Goal: Transaction & Acquisition: Purchase product/service

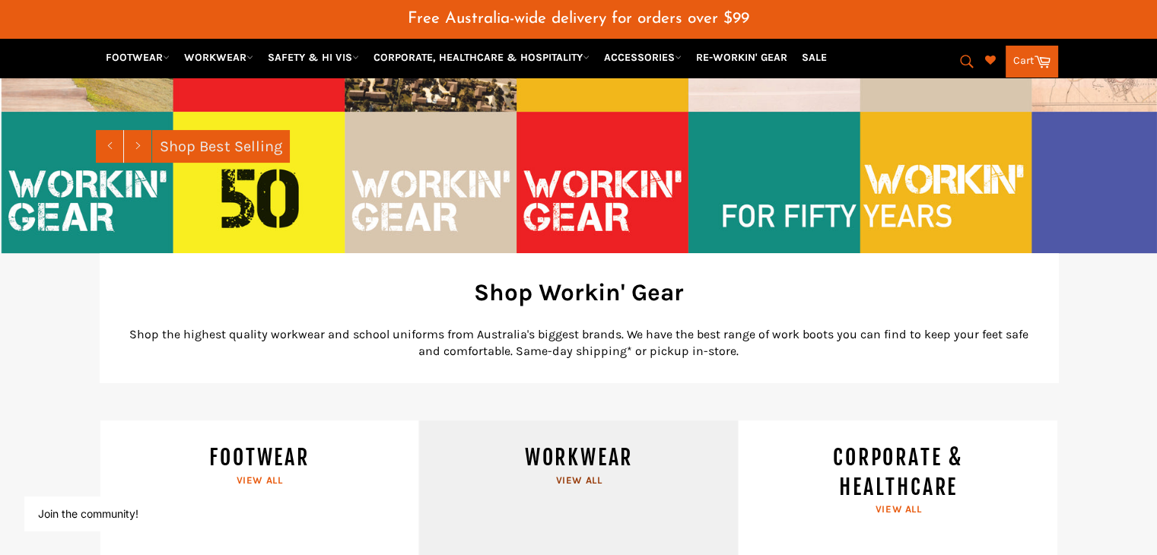
scroll to position [454, 0]
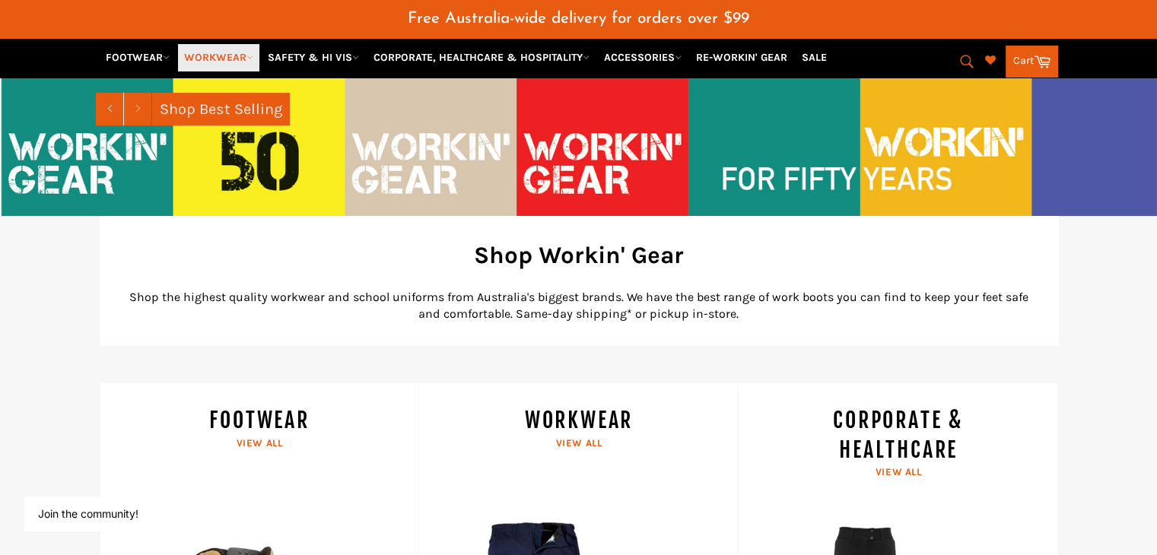
click at [228, 51] on link "WORKWEAR" at bounding box center [218, 57] width 81 height 27
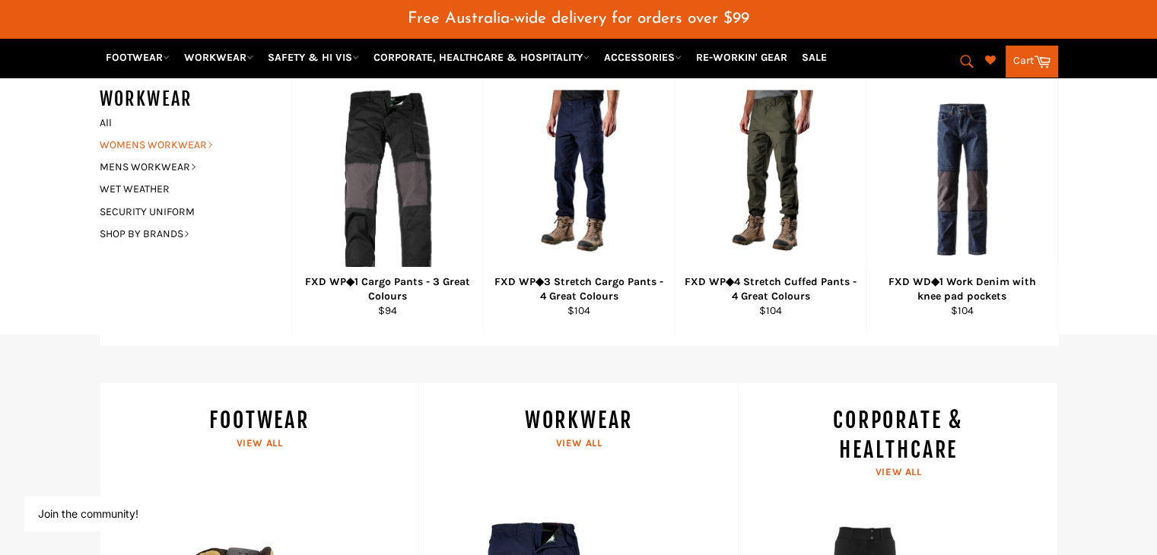
click at [201, 145] on link "WOMENS WORKWEAR" at bounding box center [184, 145] width 184 height 22
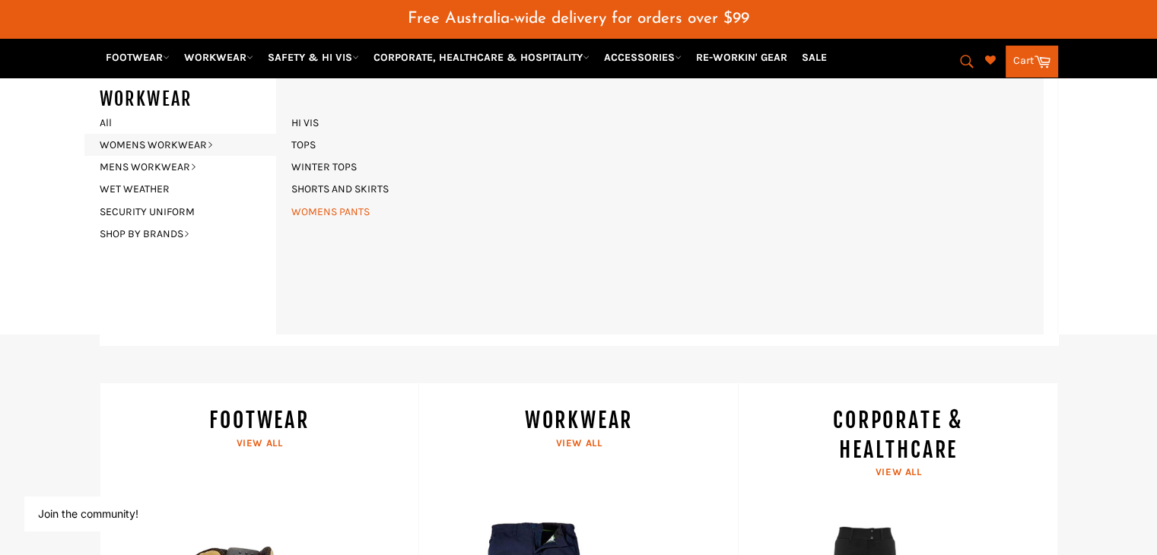
click at [326, 210] on link "WOMENS PANTS" at bounding box center [331, 212] width 94 height 22
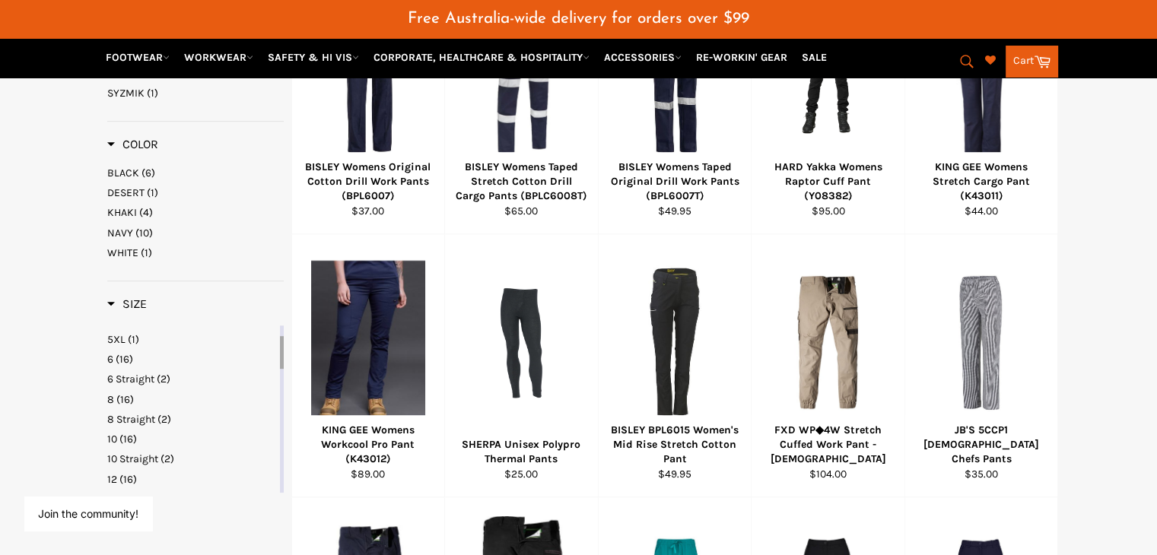
scroll to position [606, 0]
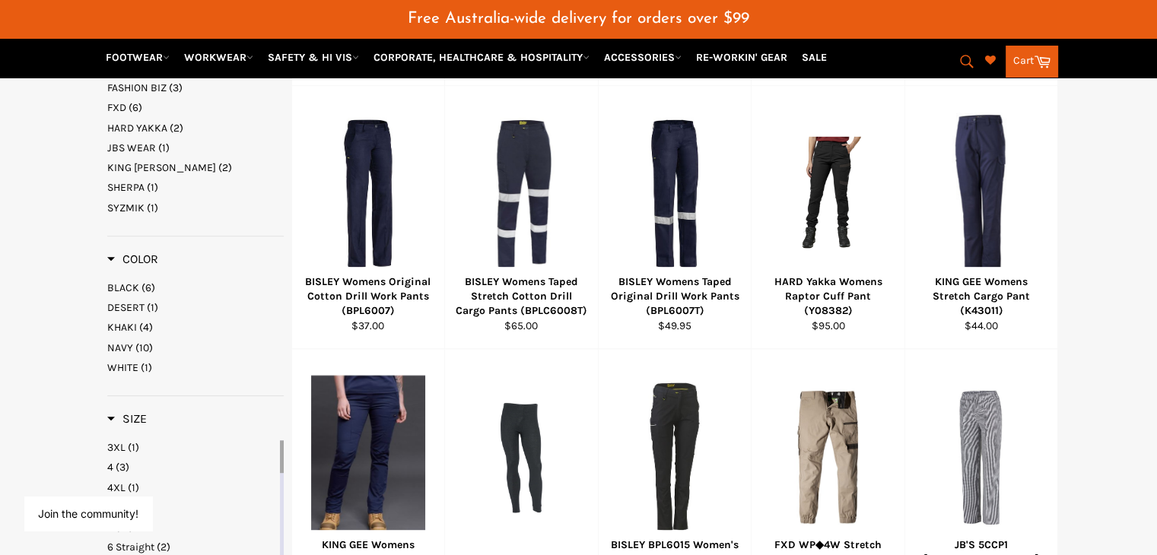
click at [134, 321] on span "KHAKI" at bounding box center [122, 327] width 30 height 13
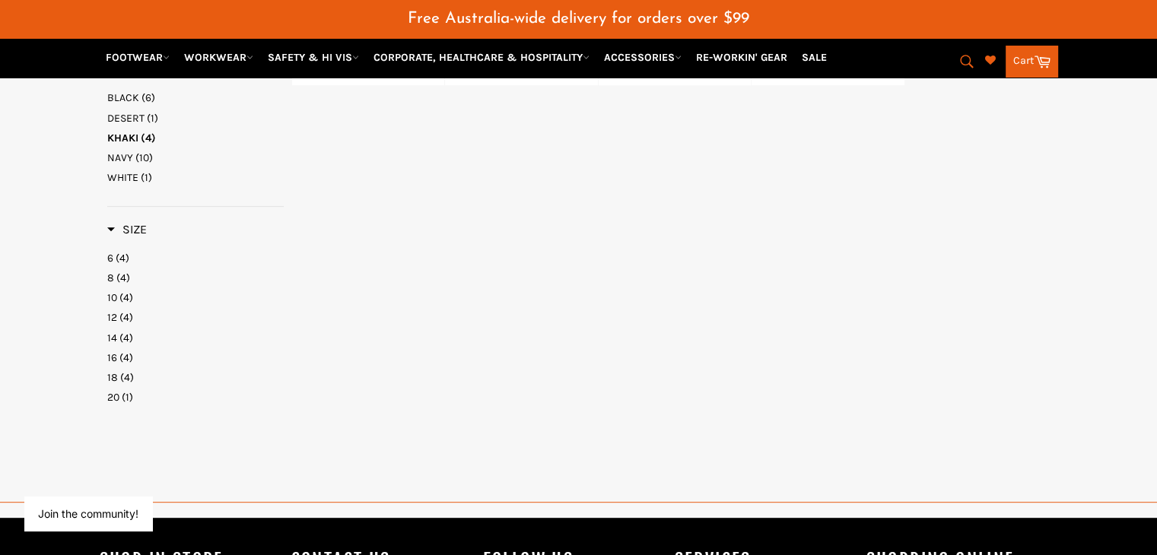
click at [113, 251] on link "6 (4)" at bounding box center [195, 258] width 176 height 14
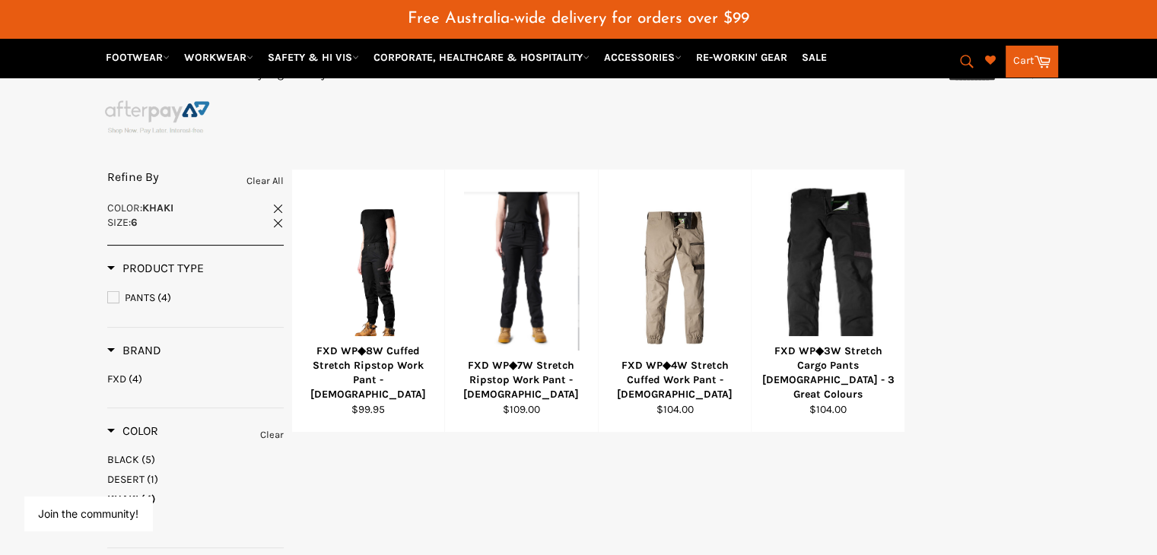
scroll to position [265, 0]
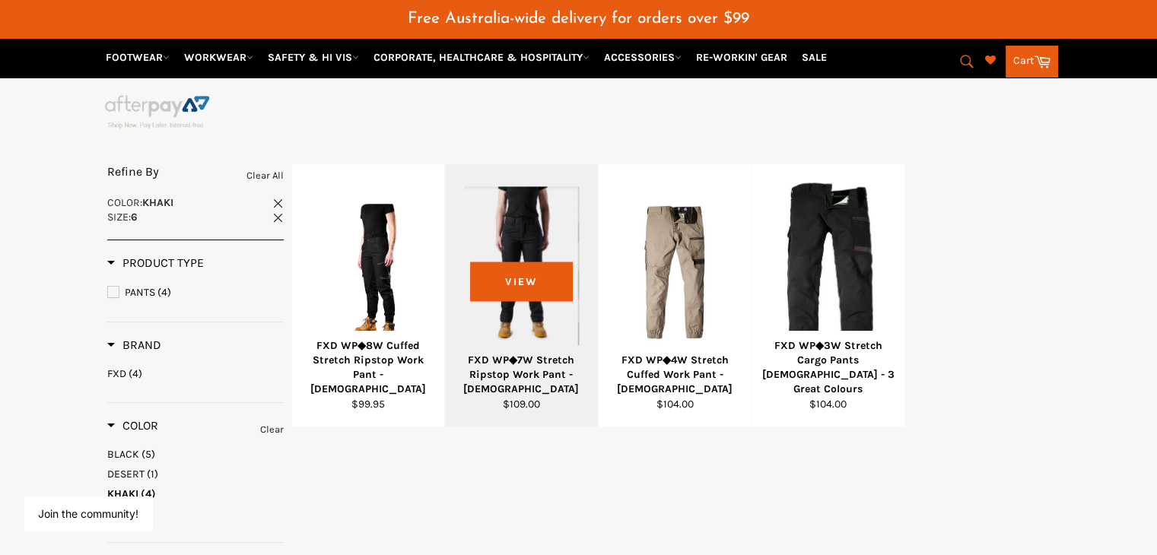
click at [519, 267] on div at bounding box center [521, 272] width 115 height 179
